Goal: Task Accomplishment & Management: Complete application form

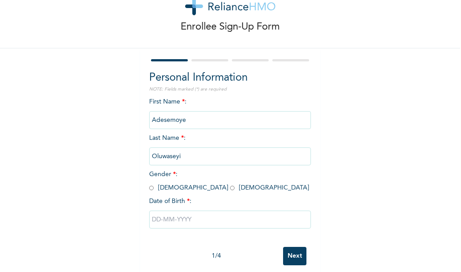
scroll to position [43, 0]
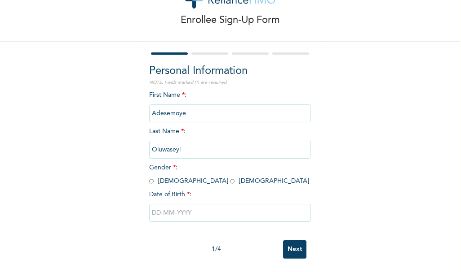
click at [399, 153] on div "Enrollee Sign-Up Form Personal Information NOTE: Fields marked (*) are required…" at bounding box center [230, 118] width 460 height 309
click at [149, 177] on input "radio" at bounding box center [151, 181] width 4 height 9
radio input "true"
click at [184, 204] on input "text" at bounding box center [230, 213] width 162 height 18
select select "7"
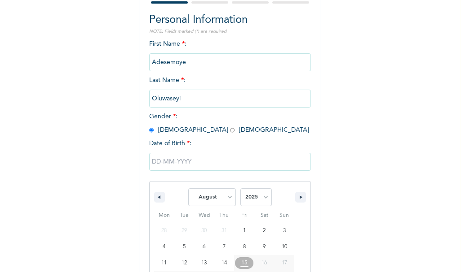
scroll to position [136, 0]
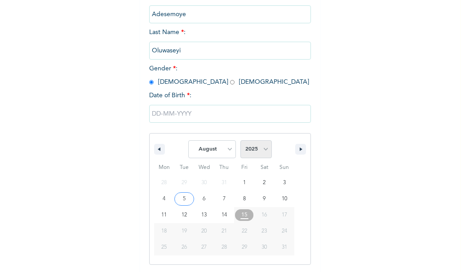
click at [263, 154] on select "2025 2024 2023 2022 2021 2020 2019 2018 2017 2016 2015 2014 2013 2012 2011 2010…" at bounding box center [255, 149] width 31 height 18
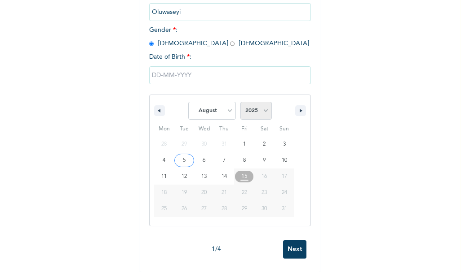
scroll to position [178, 0]
click at [249, 102] on select "2025 2024 2023 2022 2021 2020 2019 2018 2017 2016 2015 2014 2013 2012 2011 2010…" at bounding box center [255, 111] width 31 height 18
select select "2001"
click at [240, 102] on select "2025 2024 2023 2022 2021 2020 2019 2018 2017 2016 2015 2014 2013 2012 2011 2010…" at bounding box center [255, 111] width 31 height 18
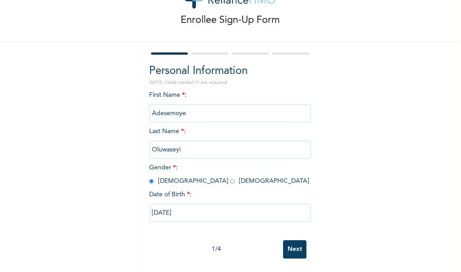
type input "[DATE]"
click at [189, 211] on input "[DATE]" at bounding box center [230, 213] width 162 height 18
select select "7"
select select "2001"
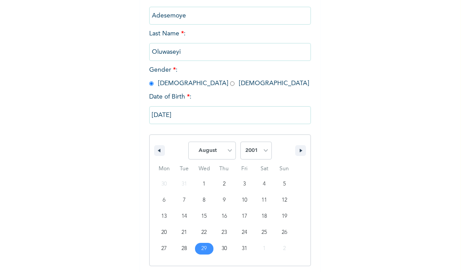
scroll to position [136, 0]
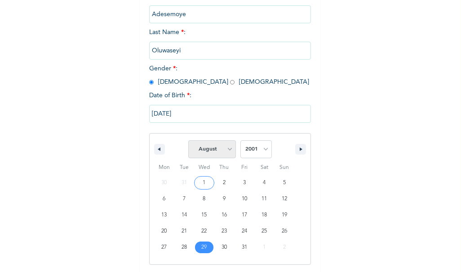
click at [219, 149] on select "January February March April May June July August September October November De…" at bounding box center [212, 149] width 48 height 18
select select "11"
click at [188, 141] on select "January February March April May June July August September October November De…" at bounding box center [212, 149] width 48 height 18
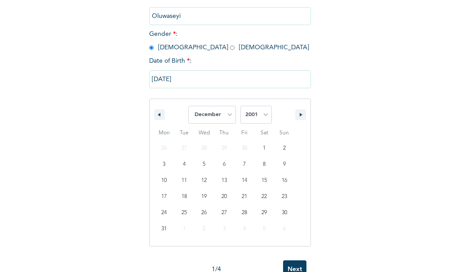
scroll to position [172, 0]
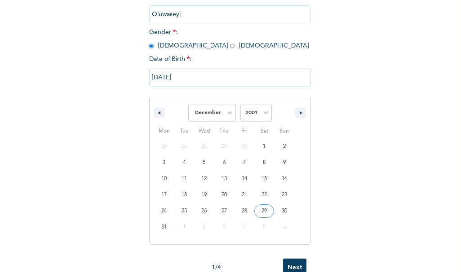
type input "[DATE]"
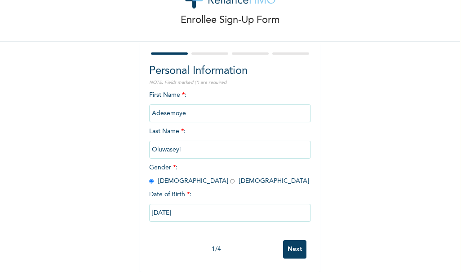
click at [290, 241] on input "Next" at bounding box center [294, 250] width 23 height 18
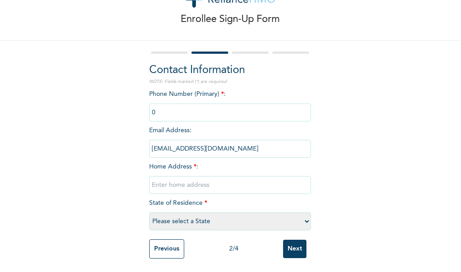
click at [211, 104] on input "phone" at bounding box center [230, 113] width 162 height 18
click at [211, 189] on div "Phone Number (Primary) * : Email Address : [EMAIL_ADDRESS][DOMAIN_NAME] Home Ad…" at bounding box center [230, 162] width 162 height 145
click at [211, 180] on input "text" at bounding box center [230, 185] width 162 height 18
type input "PLOT 4 JOY CLOSE, DIVINE GRACE ESTATE PORTHARCOURT"
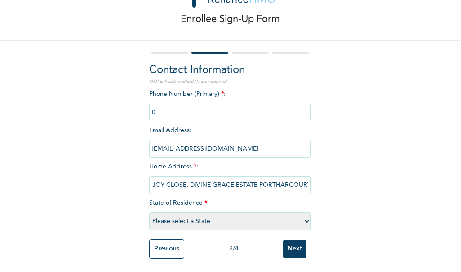
scroll to position [0, 0]
click at [199, 216] on select "Please select a State [PERSON_NAME] (FCT) [PERSON_NAME] Ibom [GEOGRAPHIC_DATA] …" at bounding box center [230, 222] width 162 height 18
select select "33"
click at [149, 213] on select "Please select a State [PERSON_NAME] (FCT) [PERSON_NAME] Ibom [GEOGRAPHIC_DATA] …" at bounding box center [230, 222] width 162 height 18
click at [294, 246] on input "Next" at bounding box center [294, 249] width 23 height 18
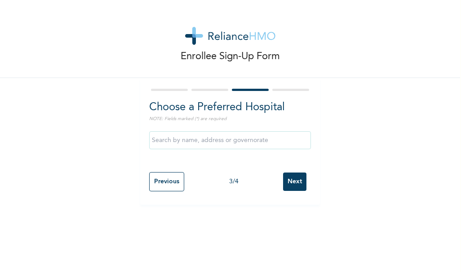
drag, startPoint x: 228, startPoint y: 151, endPoint x: 228, endPoint y: 146, distance: 5.0
click at [228, 146] on div at bounding box center [230, 140] width 162 height 27
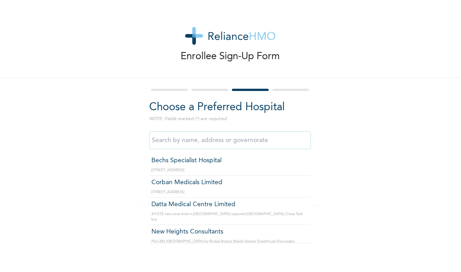
click at [228, 146] on input "text" at bounding box center [230, 141] width 162 height 18
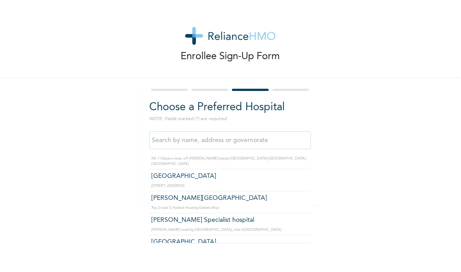
scroll to position [3176, 0]
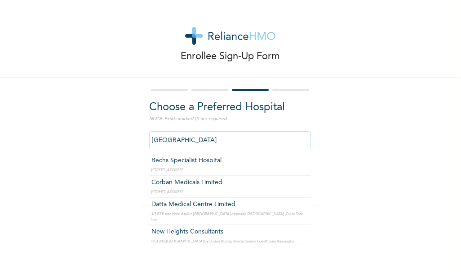
click at [224, 136] on input "[GEOGRAPHIC_DATA]" at bounding box center [230, 141] width 162 height 18
click at [250, 144] on input "[GEOGRAPHIC_DATA]" at bounding box center [230, 141] width 162 height 18
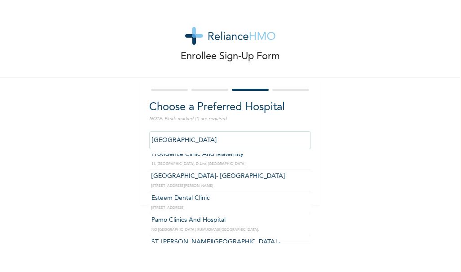
scroll to position [140, 0]
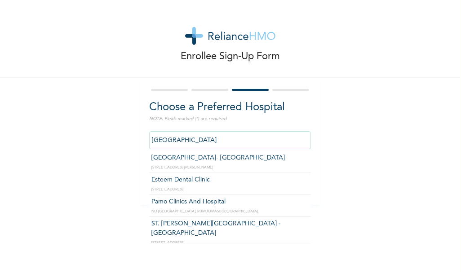
type input "Pamo Clinics And Hospital"
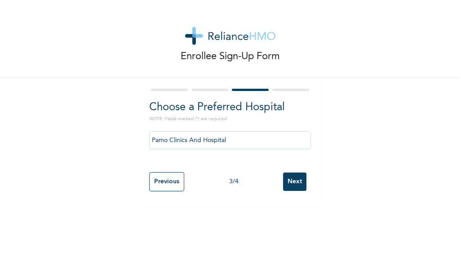
drag, startPoint x: 287, startPoint y: 181, endPoint x: 276, endPoint y: 190, distance: 14.7
click at [276, 190] on div "Previous 3 / 4 Next" at bounding box center [230, 182] width 162 height 28
click at [289, 184] on input "Next" at bounding box center [294, 182] width 23 height 18
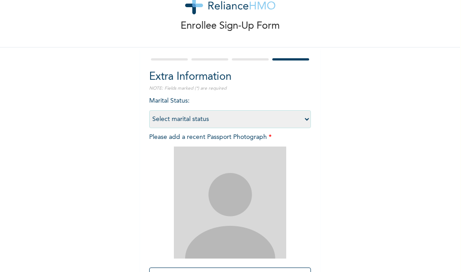
scroll to position [30, 0]
click at [303, 117] on select "Select marital status [DEMOGRAPHIC_DATA] Married [DEMOGRAPHIC_DATA] Widow/[DEMO…" at bounding box center [230, 120] width 162 height 18
select select "1"
click at [149, 111] on select "Select marital status [DEMOGRAPHIC_DATA] Married [DEMOGRAPHIC_DATA] Widow/[DEMO…" at bounding box center [230, 120] width 162 height 18
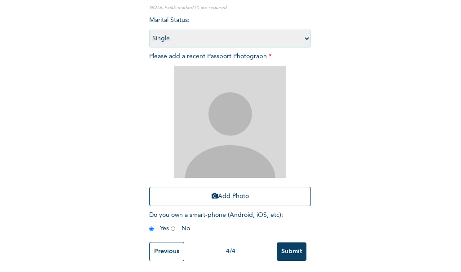
scroll to position [117, 0]
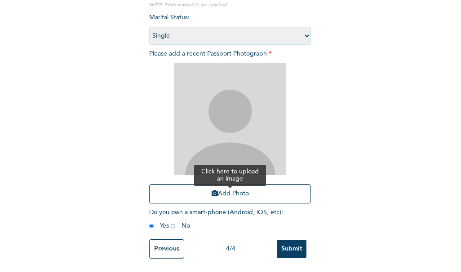
click at [229, 199] on button "Add Photo" at bounding box center [230, 193] width 162 height 19
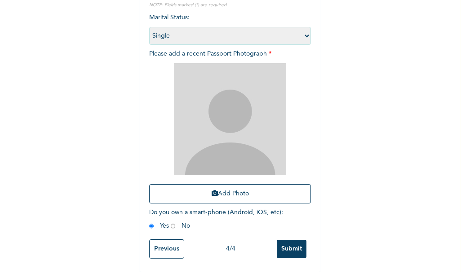
click at [172, 250] on input "Previous" at bounding box center [166, 249] width 35 height 19
